Goal: Task Accomplishment & Management: Manage account settings

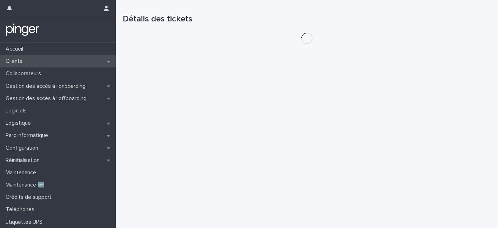
click at [47, 65] on div "Clients" at bounding box center [58, 61] width 116 height 12
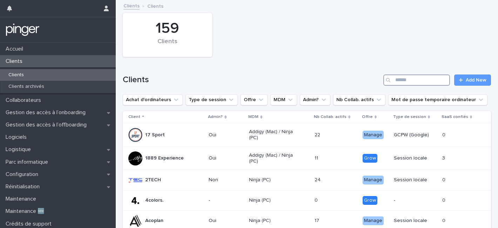
click at [412, 78] on input "Search" at bounding box center [417, 79] width 67 height 11
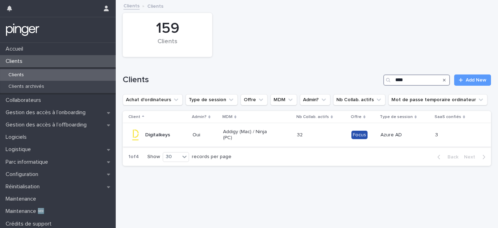
type input "****"
click at [194, 146] on td "Oui" at bounding box center [205, 135] width 31 height 24
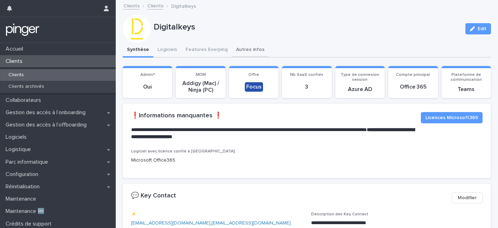
click at [242, 47] on button "Autres infos" at bounding box center [250, 50] width 37 height 15
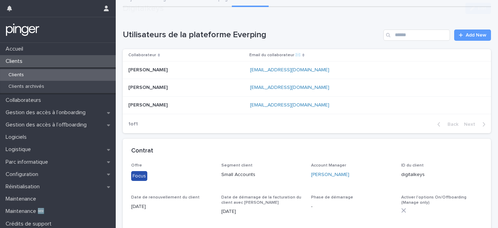
scroll to position [124, 0]
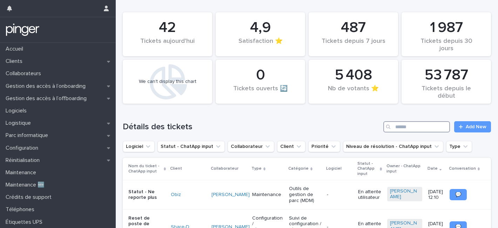
click at [400, 128] on input "Search" at bounding box center [417, 126] width 67 height 11
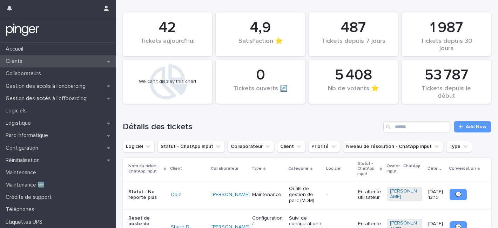
click at [20, 62] on p "Clients" at bounding box center [15, 61] width 25 height 7
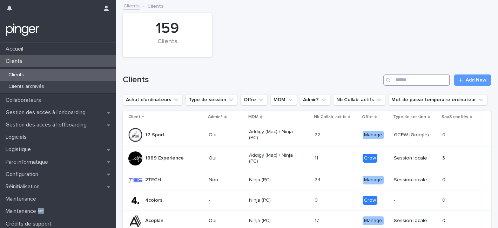
click at [401, 81] on input "Search" at bounding box center [417, 79] width 67 height 11
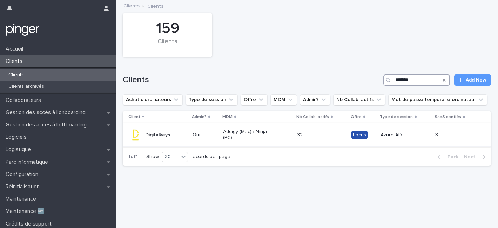
type input "*******"
click at [251, 131] on p "Addigy (Mac) / Ninja (PC)" at bounding box center [248, 135] width 50 height 12
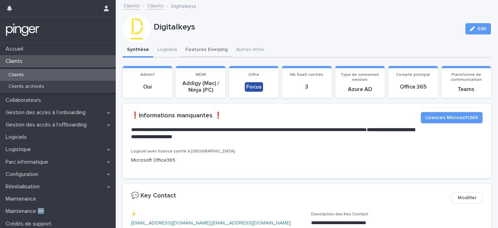
click at [195, 51] on button "Features Everping" at bounding box center [206, 50] width 51 height 15
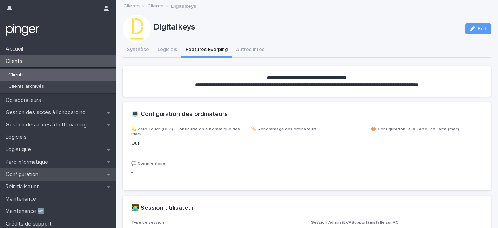
scroll to position [16, 0]
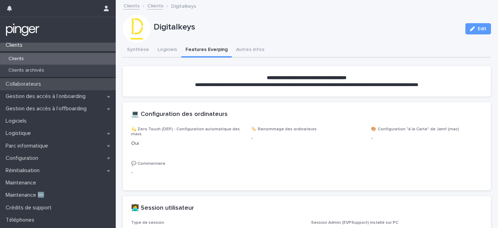
click at [36, 83] on p "Collaborateurs" at bounding box center [25, 84] width 44 height 7
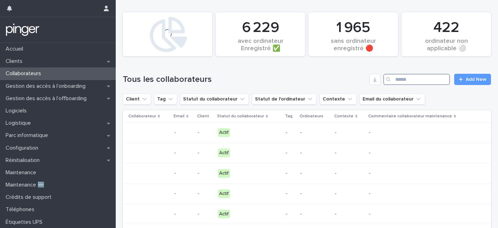
click at [406, 76] on input "Search" at bounding box center [417, 79] width 67 height 11
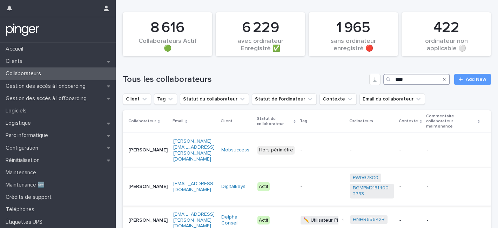
type input "****"
click at [291, 179] on div "Actif" at bounding box center [276, 186] width 37 height 14
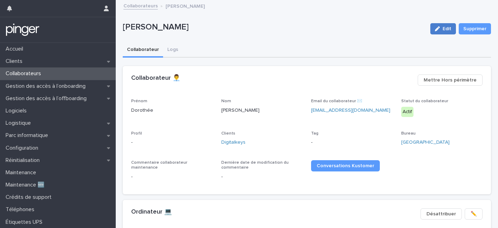
click at [437, 28] on icon "button" at bounding box center [437, 28] width 5 height 5
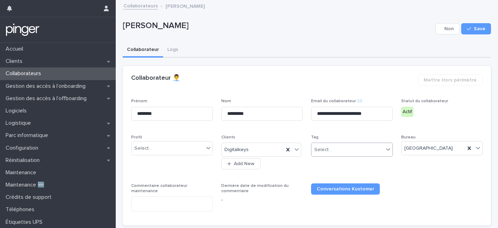
click at [348, 149] on div "Select..." at bounding box center [348, 150] width 72 height 12
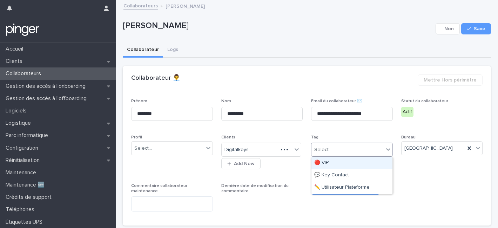
click at [339, 163] on div "🔴 VIP" at bounding box center [352, 163] width 81 height 12
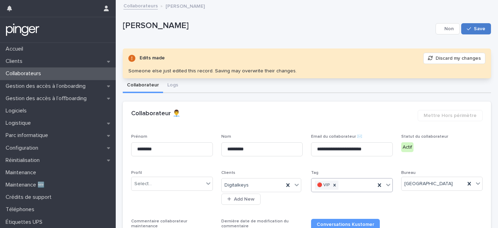
click at [472, 33] on button "Save" at bounding box center [477, 28] width 30 height 11
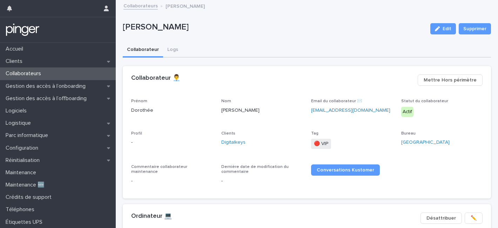
click at [40, 77] on div "Collaborateurs" at bounding box center [58, 73] width 116 height 12
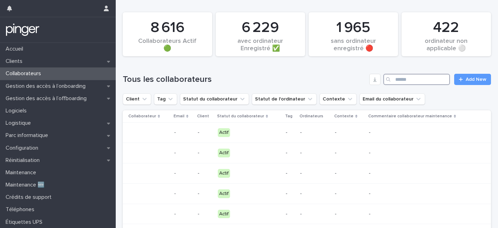
click at [405, 81] on input "Search" at bounding box center [417, 79] width 67 height 11
click at [410, 82] on input "Search" at bounding box center [417, 79] width 67 height 11
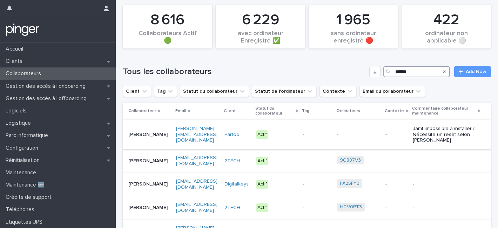
scroll to position [9, 0]
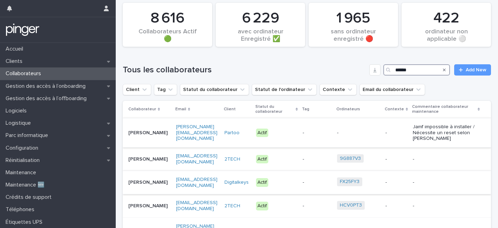
type input "******"
click at [160, 179] on p "Thierry Decroix" at bounding box center [149, 182] width 42 height 6
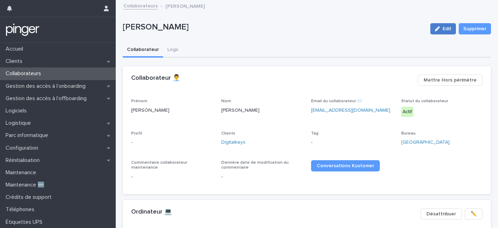
click at [434, 32] on button "Edit" at bounding box center [444, 28] width 26 height 11
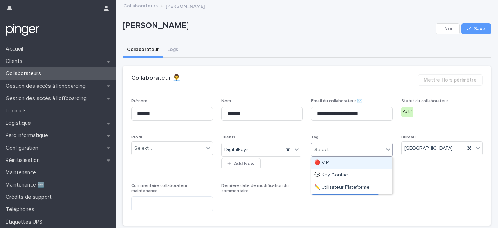
click at [339, 153] on div "Select..." at bounding box center [348, 150] width 72 height 12
click at [332, 164] on div "🔴 VIP" at bounding box center [352, 163] width 81 height 12
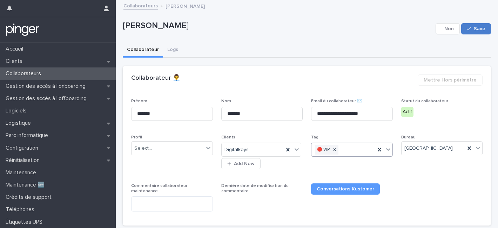
click at [486, 31] on button "Save" at bounding box center [477, 28] width 30 height 11
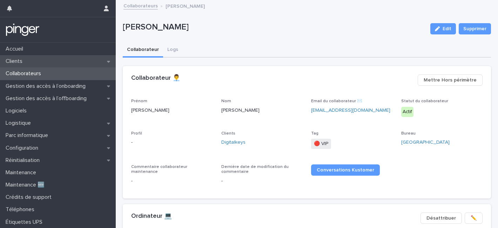
click at [44, 62] on div "Clients" at bounding box center [58, 61] width 116 height 12
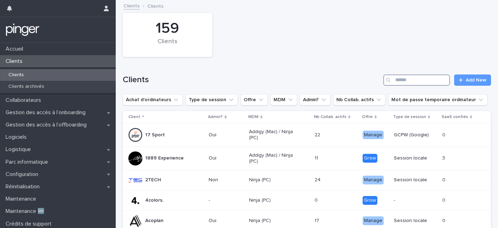
click at [407, 82] on input "Search" at bounding box center [417, 79] width 67 height 11
type input "*"
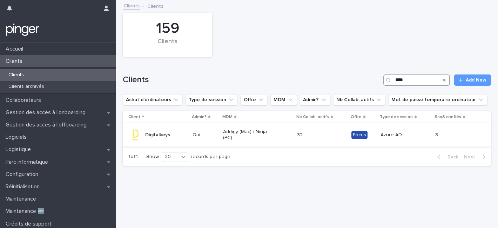
type input "****"
click at [206, 133] on p "Oui" at bounding box center [205, 135] width 25 height 6
